Goal: Task Accomplishment & Management: Use online tool/utility

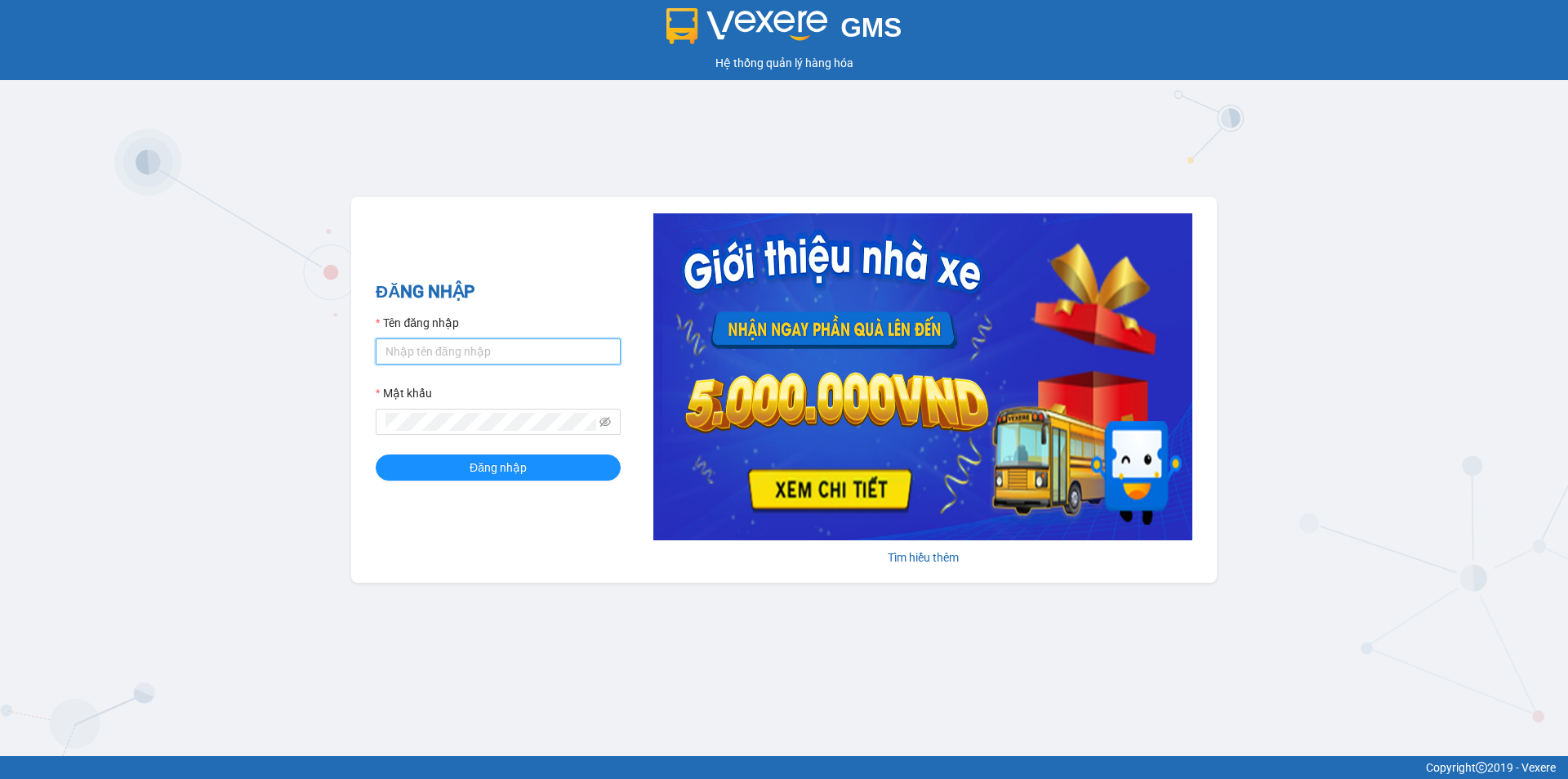
click at [490, 352] on input "Tên đăng nhập" at bounding box center [498, 351] width 245 height 26
type input "phuongthao.tienoanh"
click at [604, 424] on icon "eye-invisible" at bounding box center [605, 421] width 12 height 12
click at [384, 429] on span at bounding box center [498, 421] width 245 height 26
click at [428, 462] on button "Đăng nhập" at bounding box center [498, 467] width 245 height 26
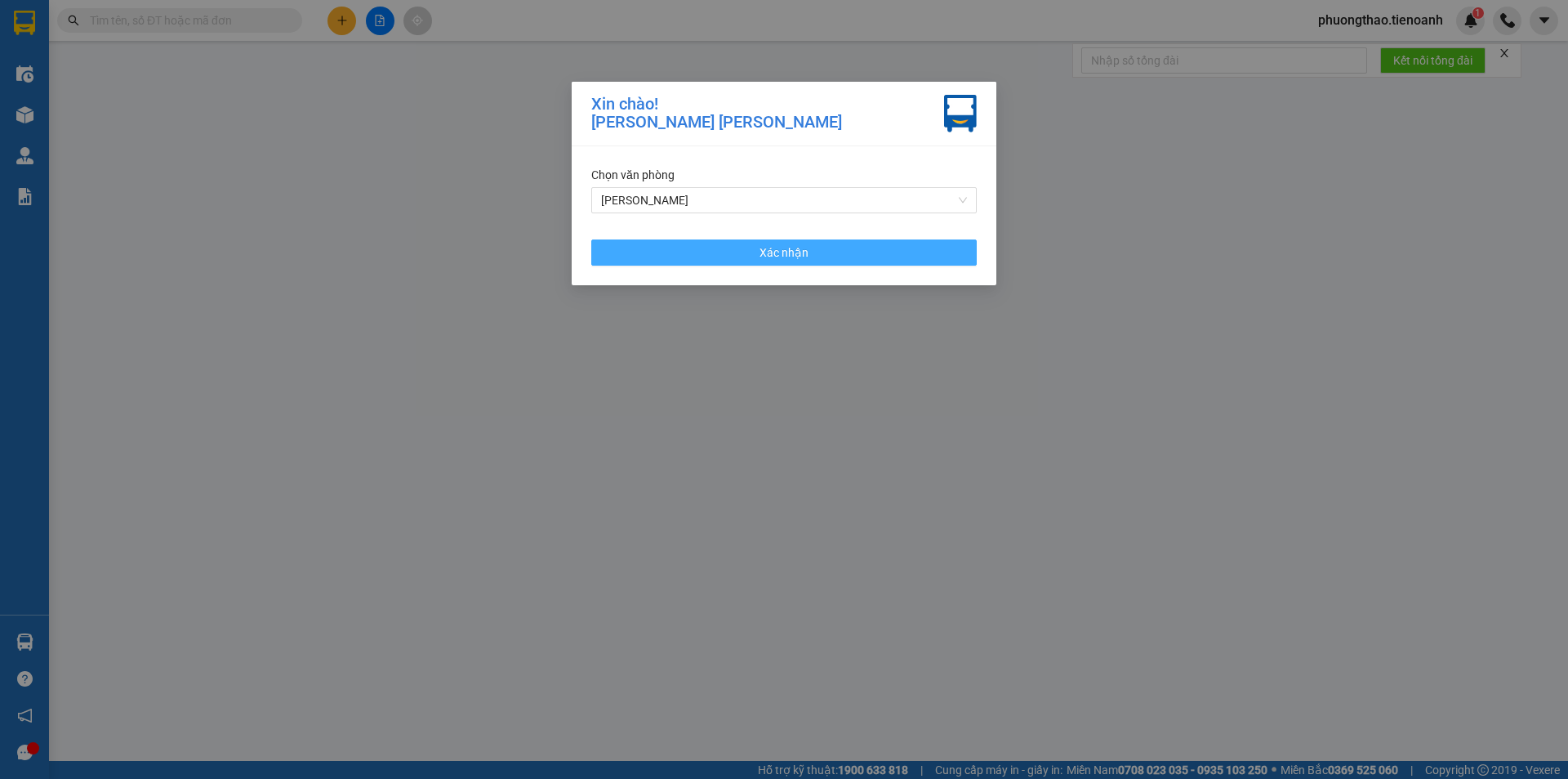
click at [796, 251] on span "Xác nhận" at bounding box center [784, 252] width 49 height 18
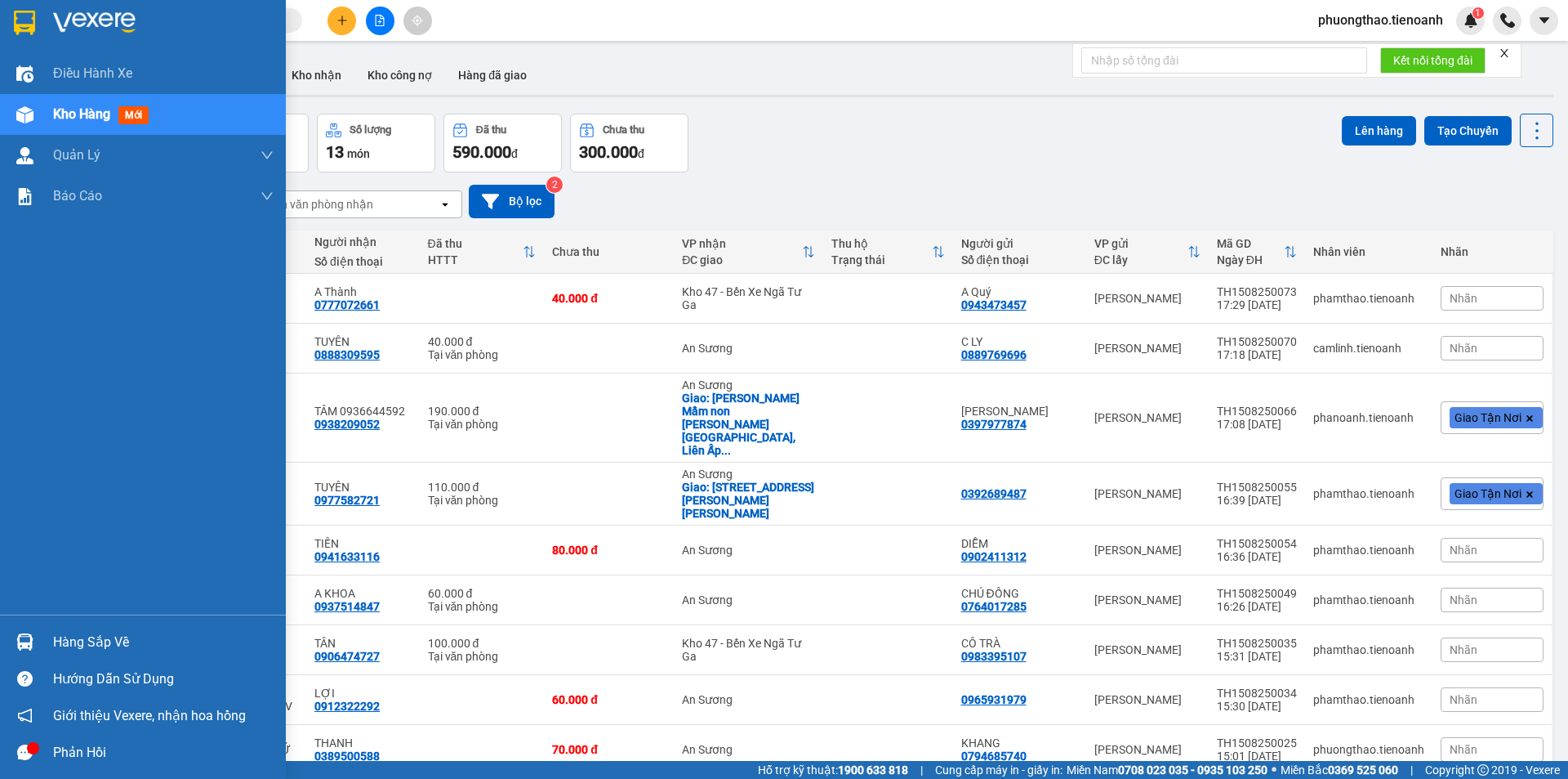
click at [95, 104] on div "Kho hàng mới" at bounding box center [104, 113] width 102 height 20
